Goal: Browse casually: Explore the website without a specific task or goal

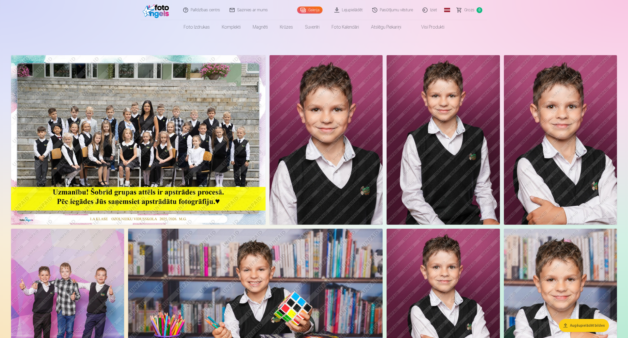
click at [142, 93] on img at bounding box center [138, 140] width 254 height 170
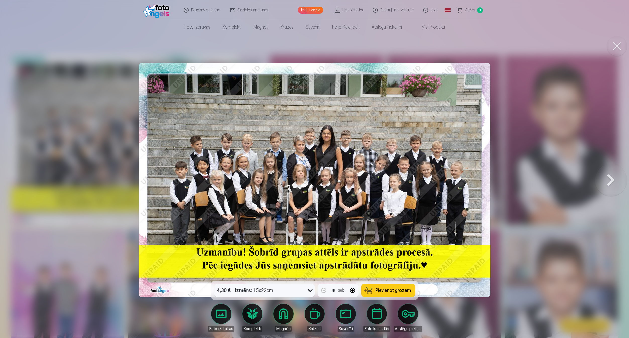
click at [604, 176] on button at bounding box center [611, 180] width 32 height 192
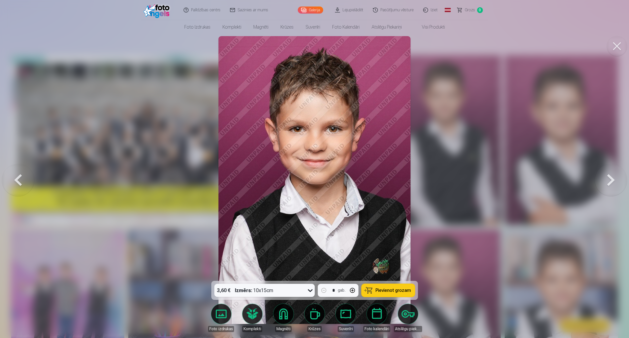
click at [604, 176] on button at bounding box center [611, 180] width 32 height 192
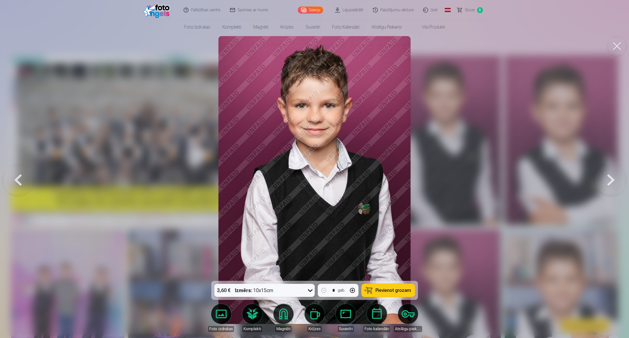
click at [604, 176] on button at bounding box center [611, 180] width 32 height 192
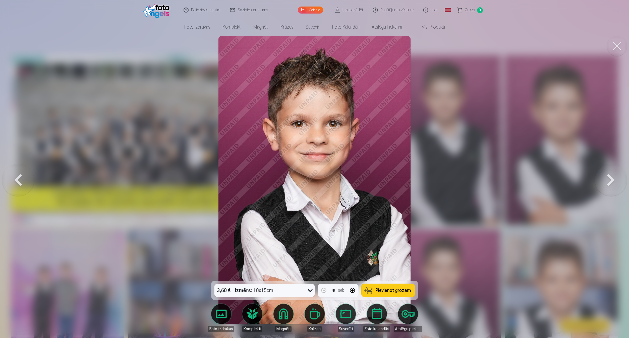
click at [604, 176] on button at bounding box center [611, 180] width 32 height 192
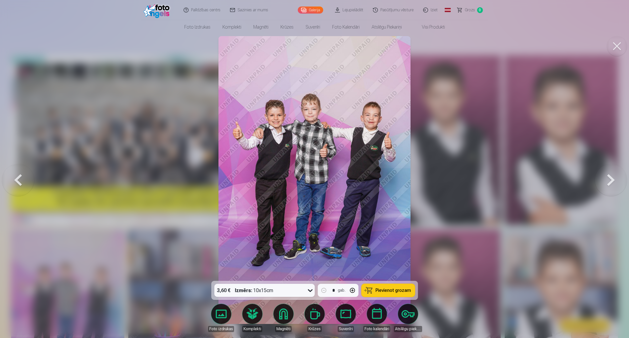
click at [604, 176] on button at bounding box center [611, 180] width 32 height 192
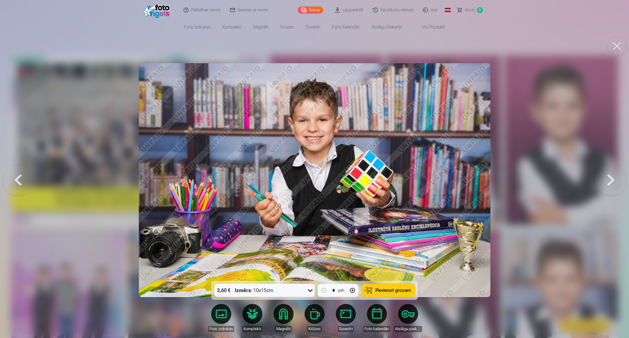
click at [604, 176] on button at bounding box center [611, 180] width 32 height 192
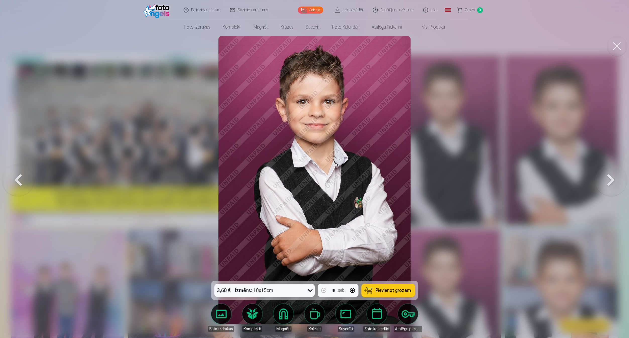
click at [604, 176] on button at bounding box center [611, 180] width 32 height 192
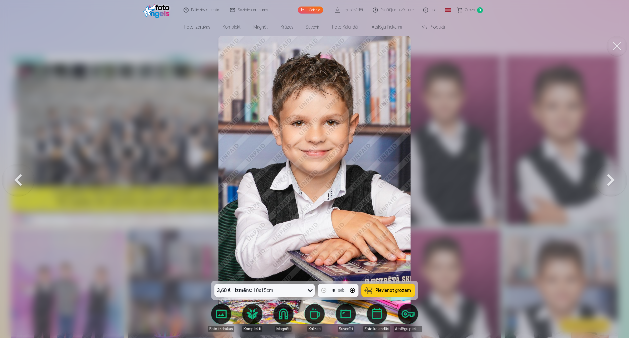
click at [604, 176] on button at bounding box center [611, 180] width 32 height 192
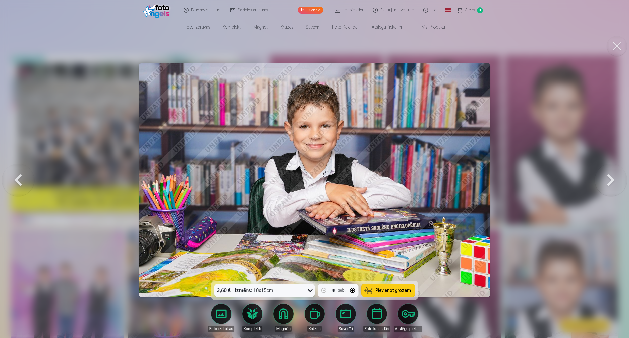
click at [604, 176] on button at bounding box center [611, 180] width 32 height 192
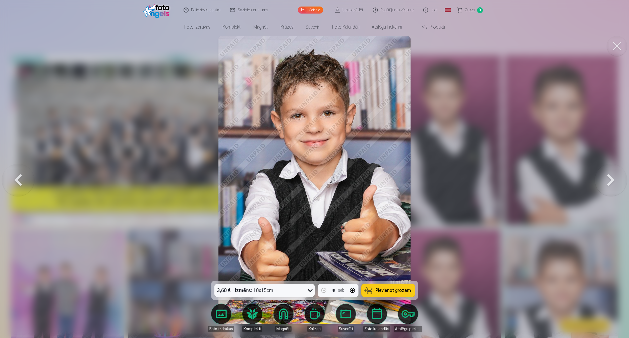
click at [604, 176] on button at bounding box center [611, 180] width 32 height 192
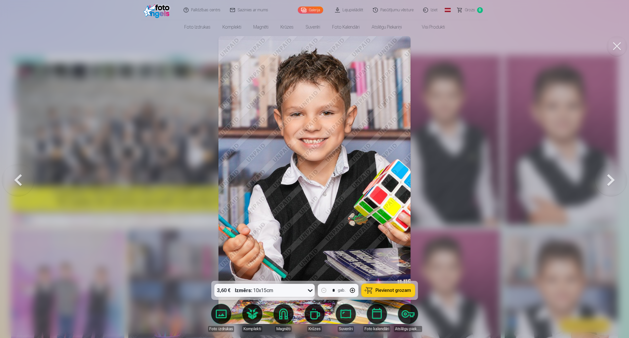
click at [604, 176] on button at bounding box center [611, 180] width 32 height 192
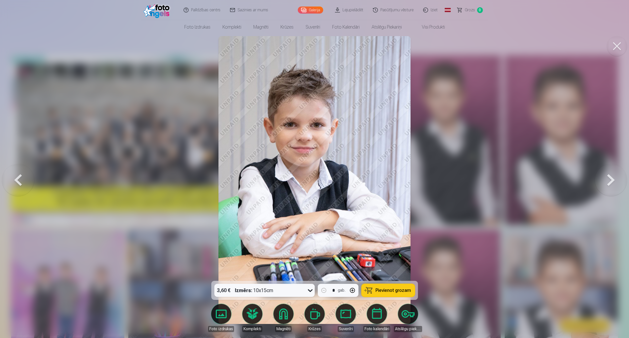
click at [24, 178] on button at bounding box center [18, 180] width 32 height 192
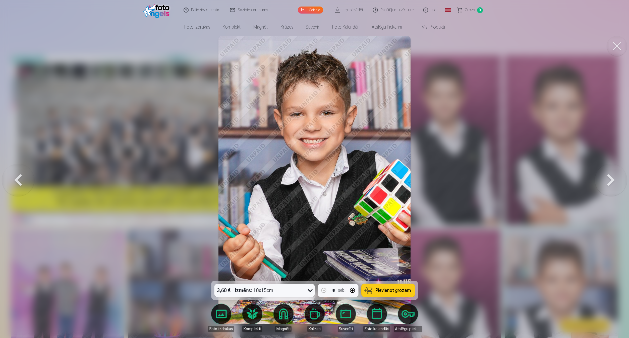
click at [607, 177] on button at bounding box center [611, 180] width 32 height 192
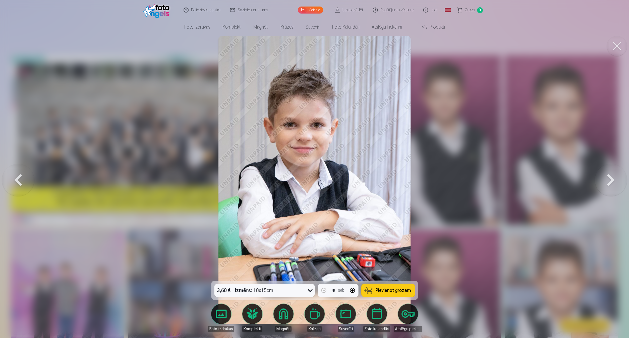
click at [607, 177] on button at bounding box center [611, 180] width 32 height 192
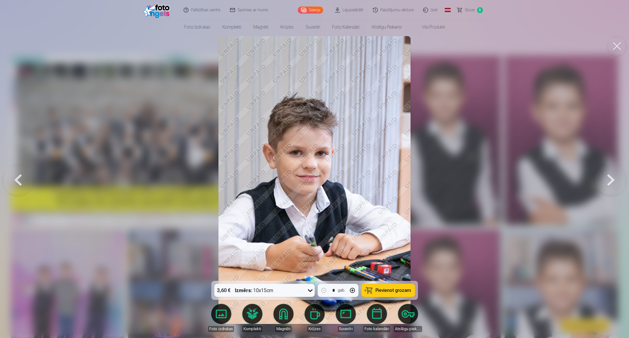
click at [607, 177] on button at bounding box center [611, 180] width 32 height 192
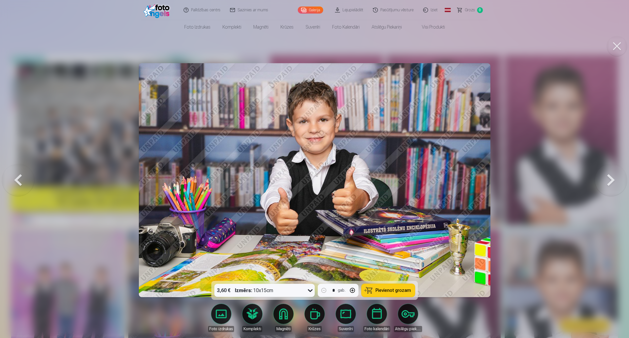
click at [607, 177] on button at bounding box center [611, 180] width 32 height 192
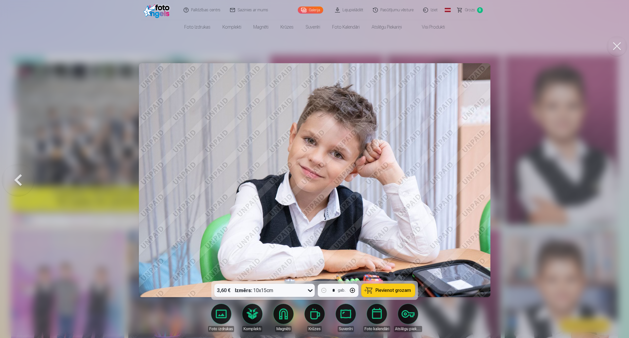
click at [606, 177] on div at bounding box center [314, 169] width 629 height 338
